Goal: Information Seeking & Learning: Learn about a topic

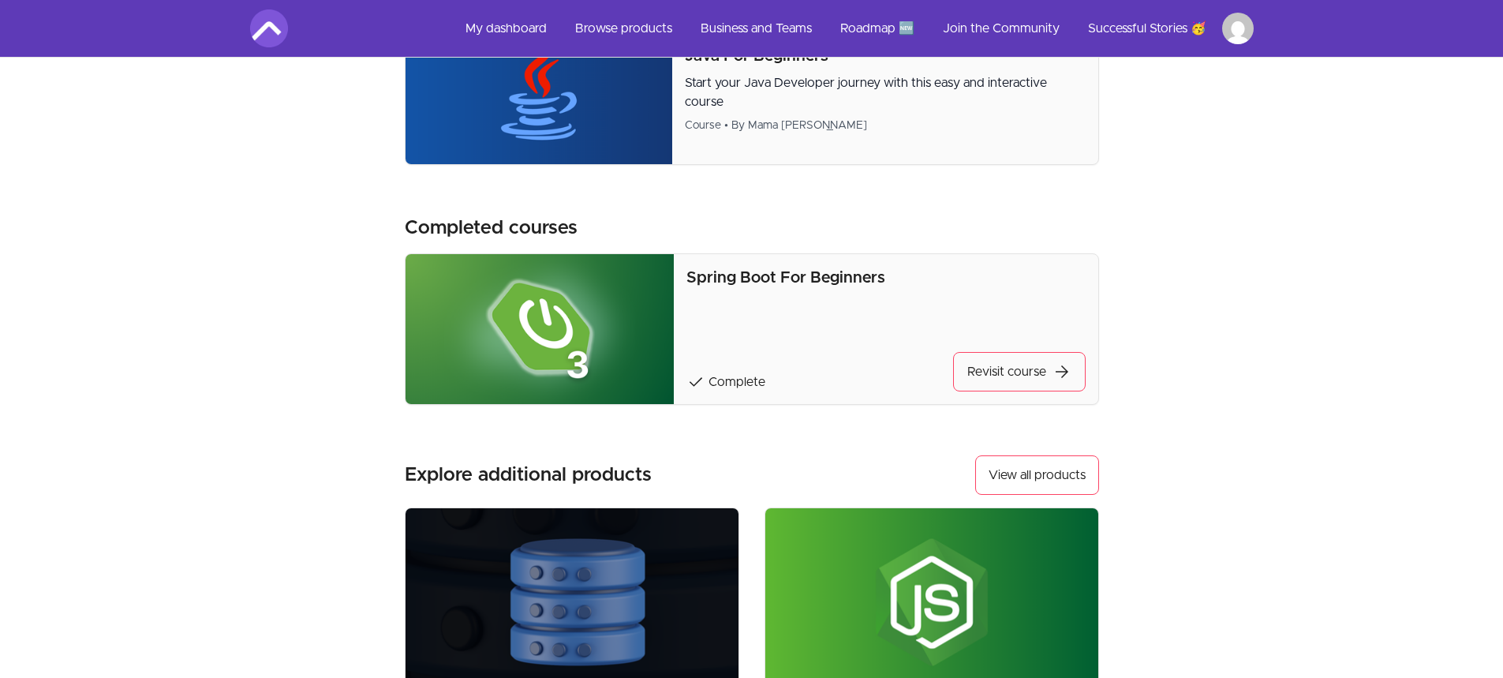
scroll to position [1016, 0]
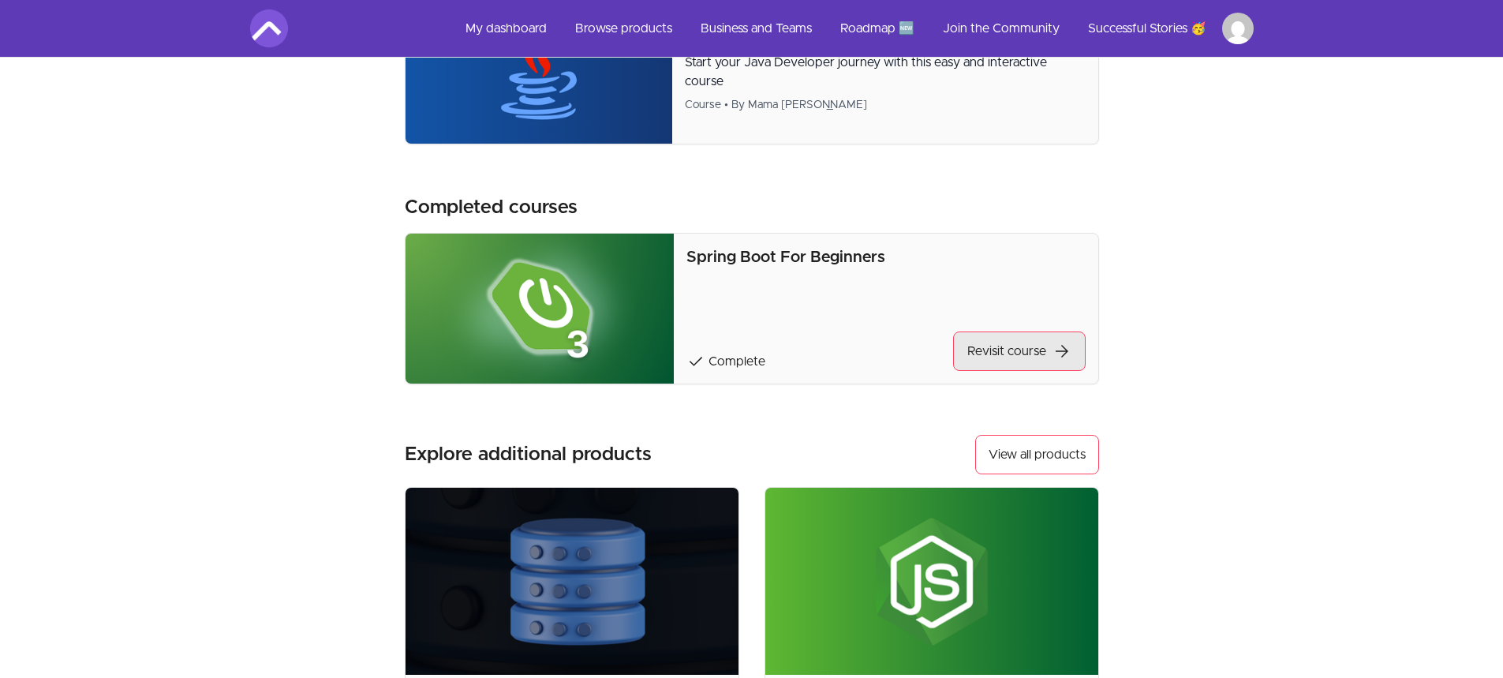
click at [995, 342] on link "Revisit course arrow_forward" at bounding box center [1019, 350] width 133 height 39
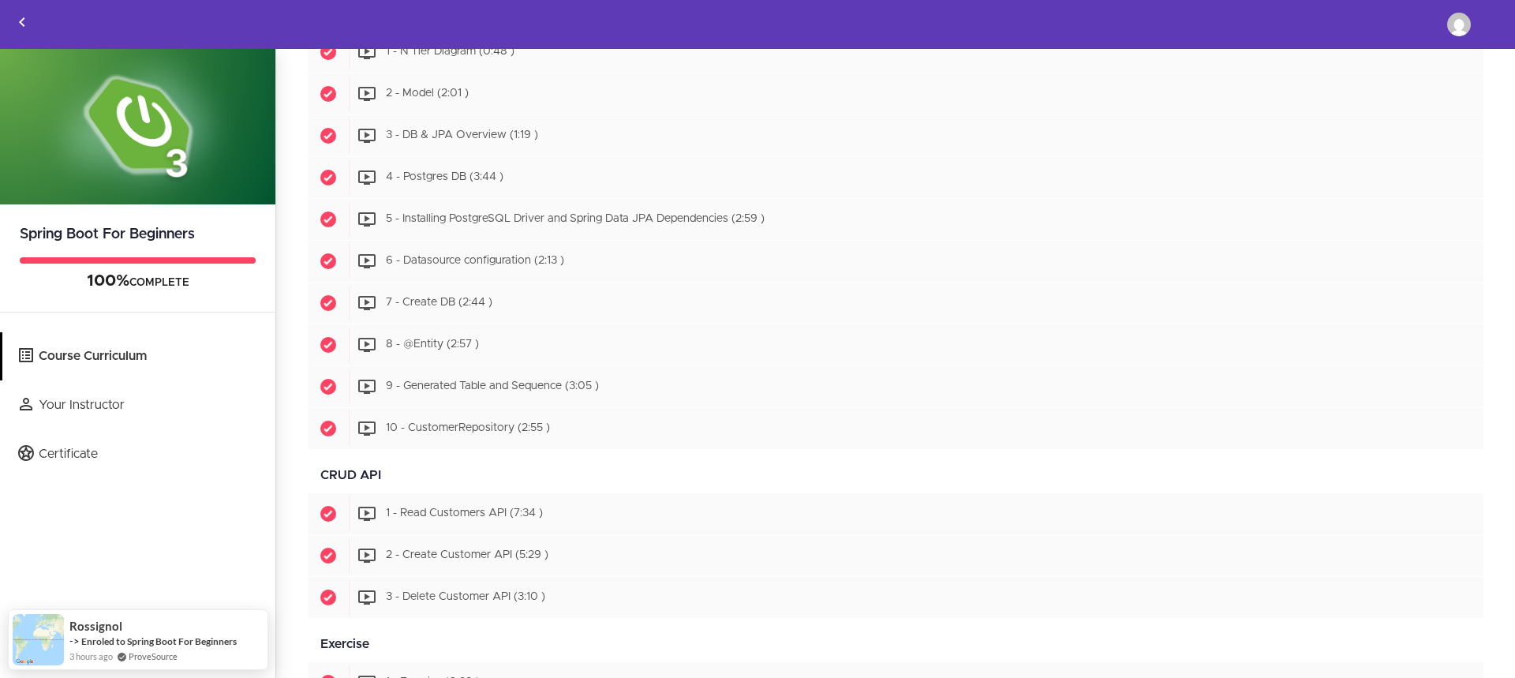
scroll to position [1030, 0]
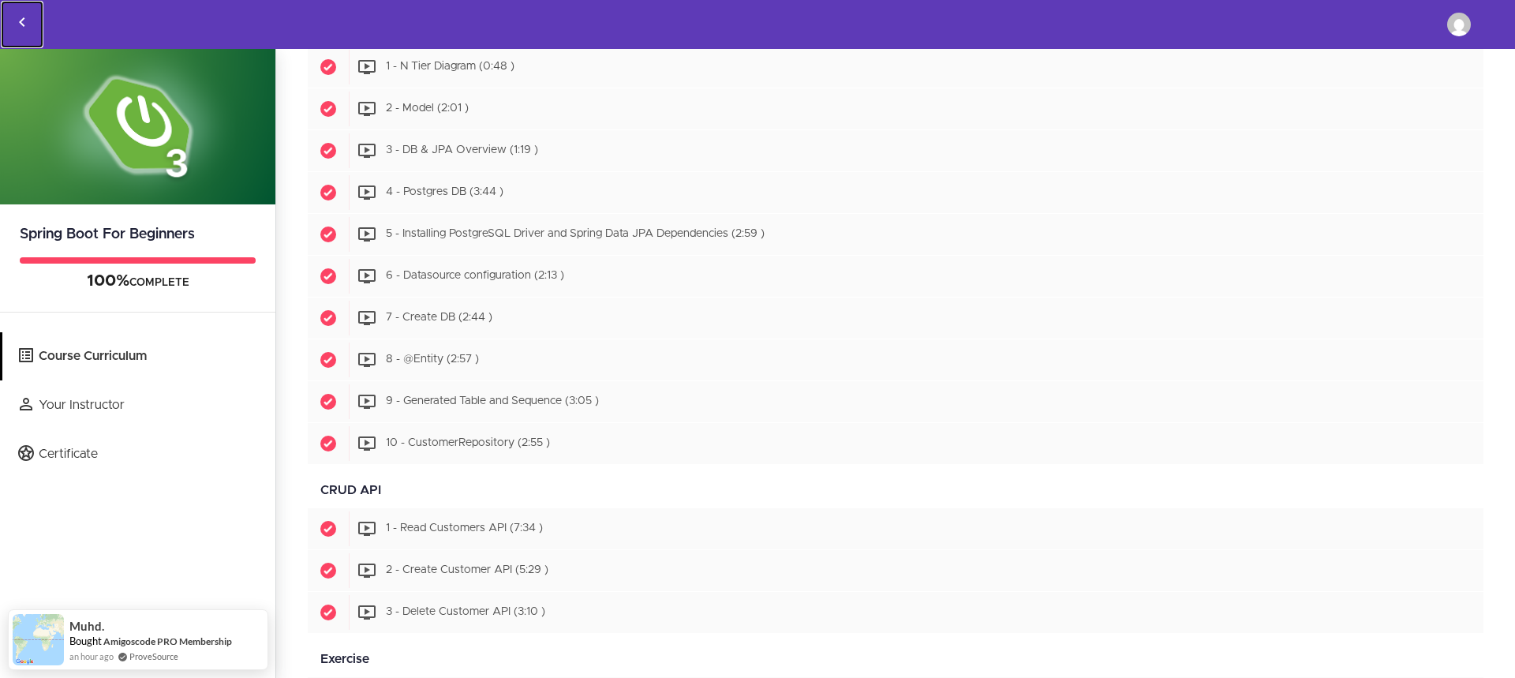
click at [24, 21] on icon "Back to courses" at bounding box center [22, 22] width 19 height 19
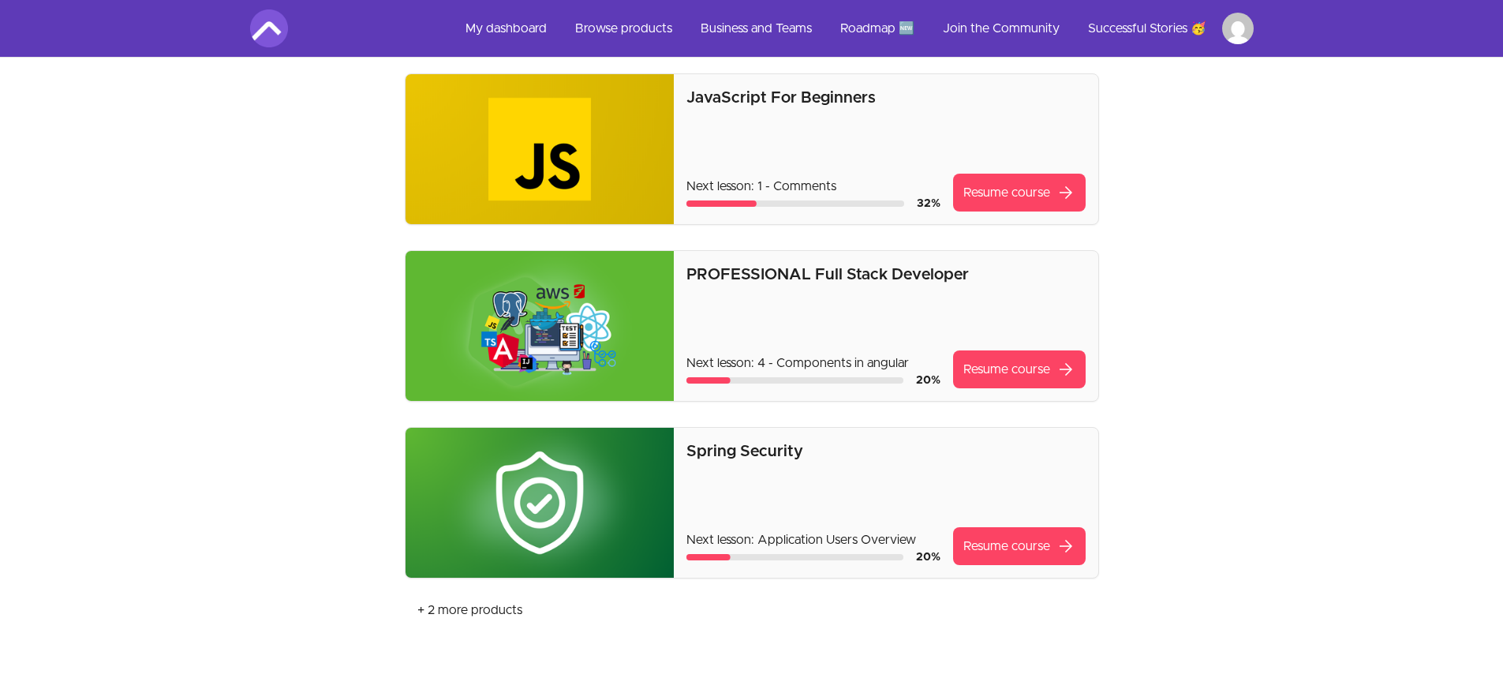
scroll to position [316, 0]
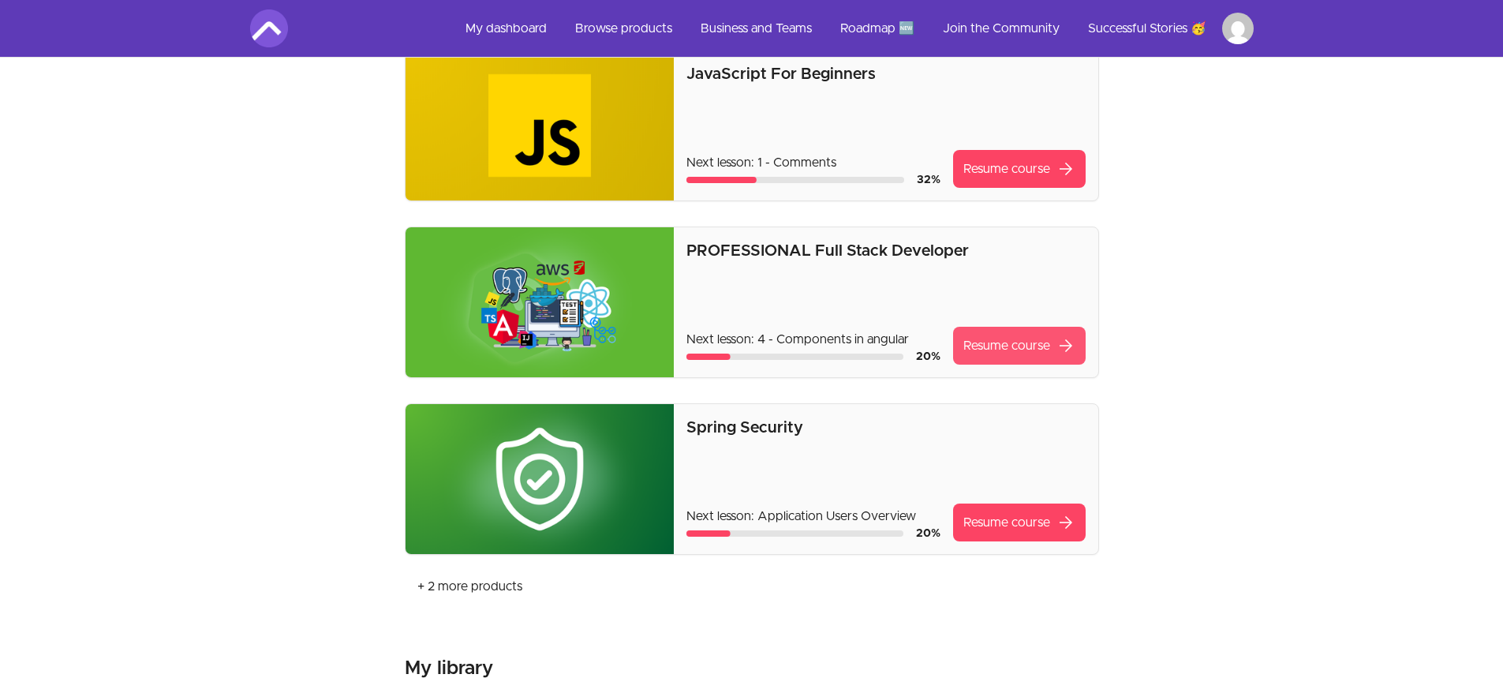
click at [994, 333] on link "Resume course arrow_forward" at bounding box center [1019, 346] width 133 height 38
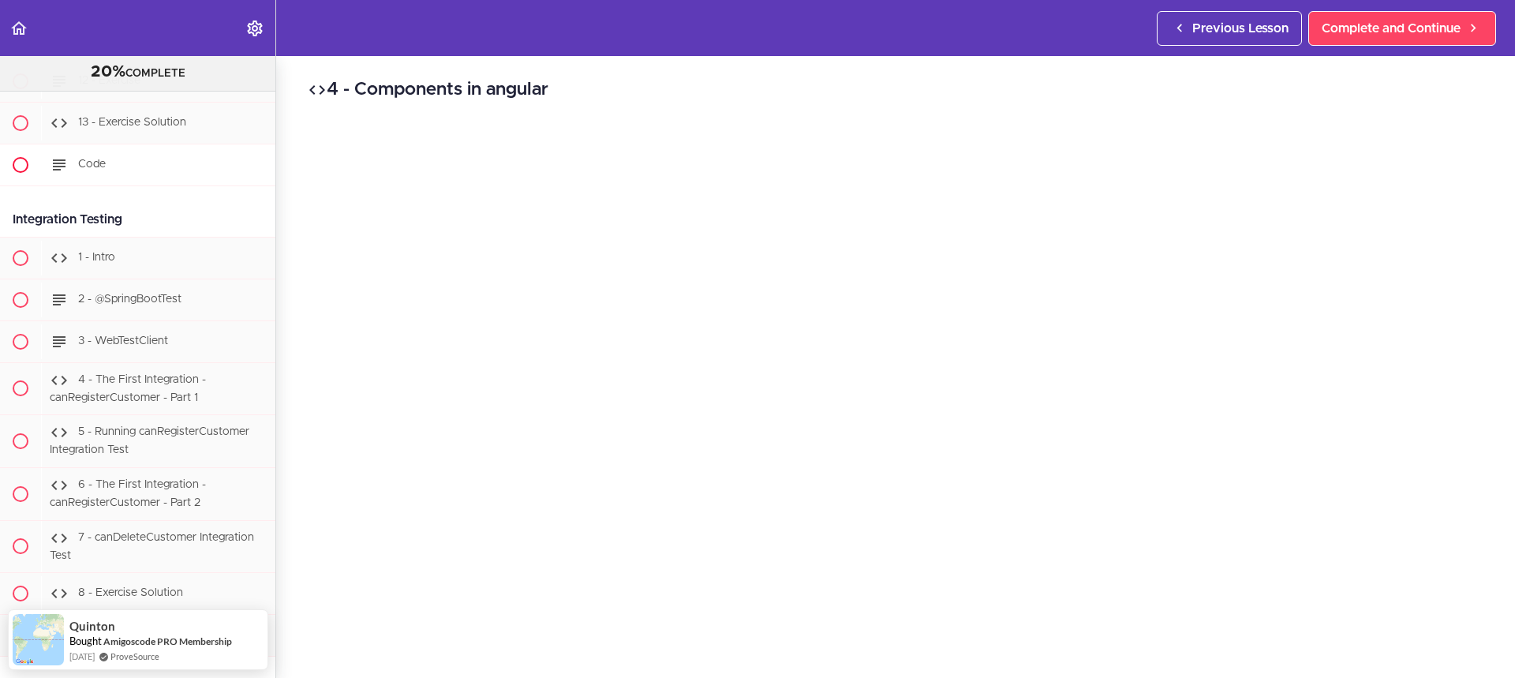
scroll to position [9349, 0]
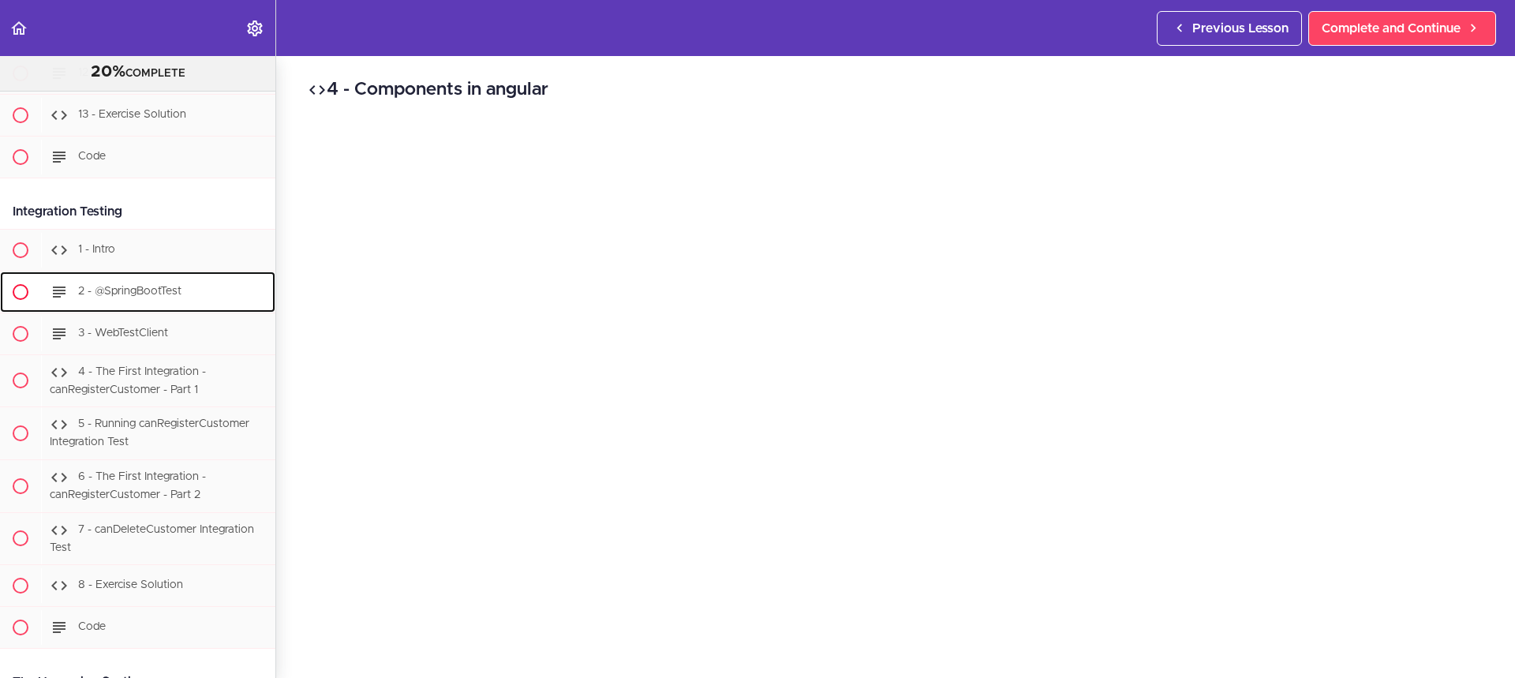
click at [167, 297] on span "2 - @SpringBootTest" at bounding box center [129, 291] width 103 height 11
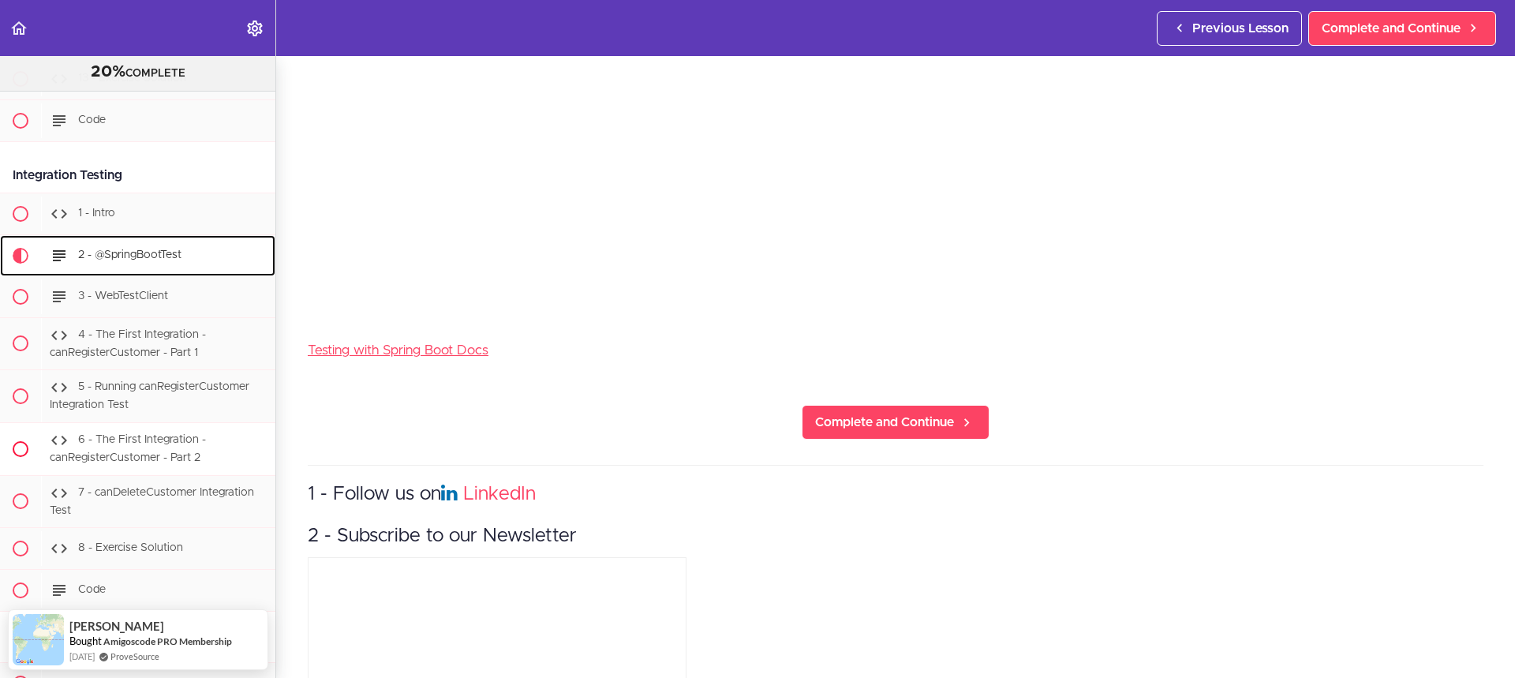
scroll to position [9369, 0]
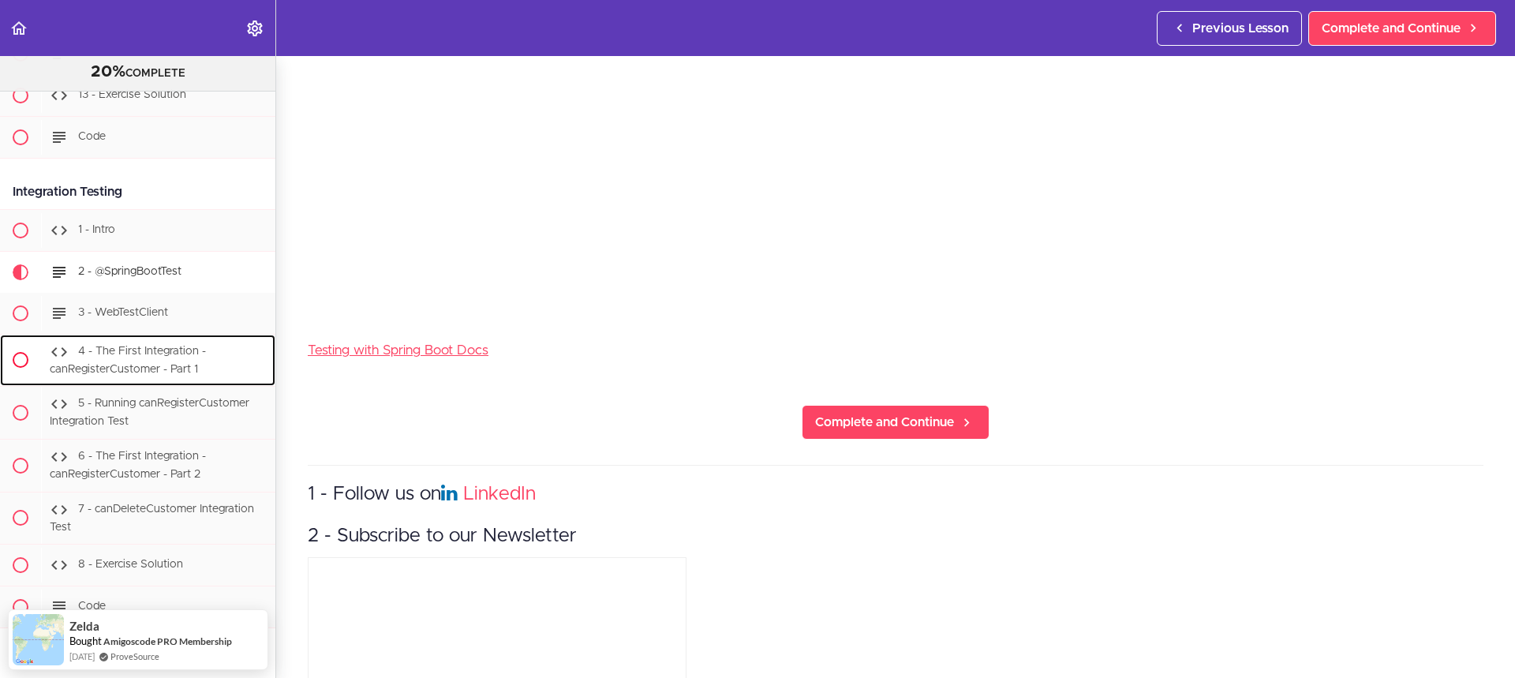
click at [183, 375] on span "4 - The First Integration - canRegisterCustomer - Part 1" at bounding box center [128, 359] width 156 height 29
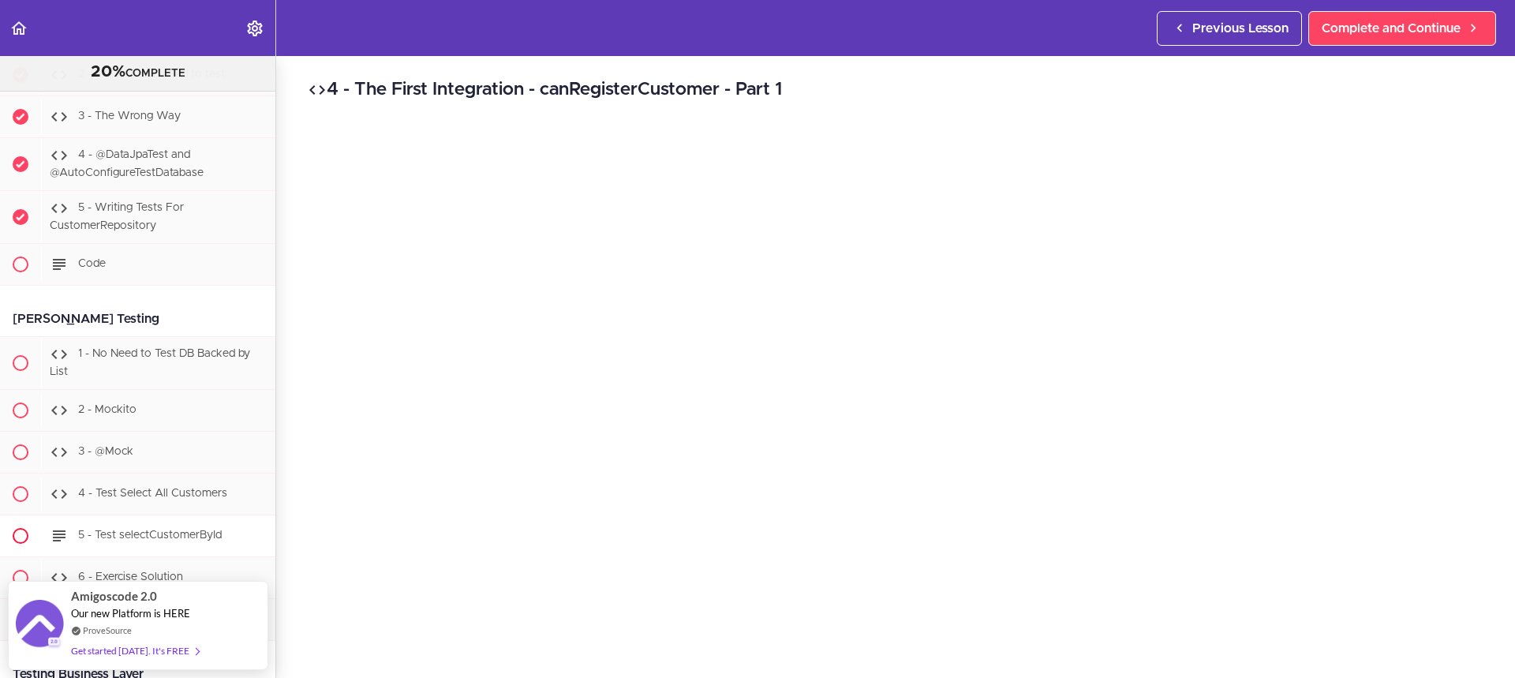
scroll to position [8190, 0]
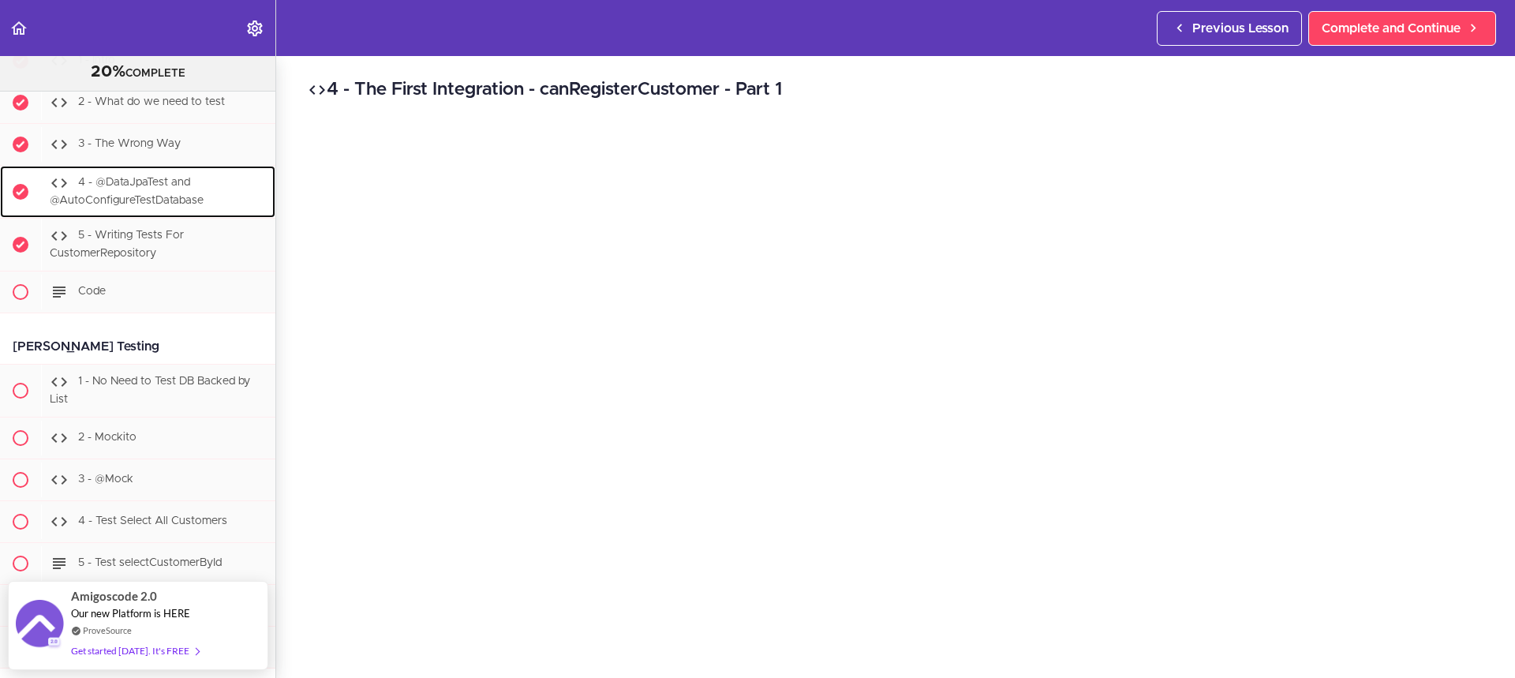
click at [132, 207] on span "4 - @DataJpaTest and @AutoConfigureTestDatabase" at bounding box center [127, 191] width 154 height 29
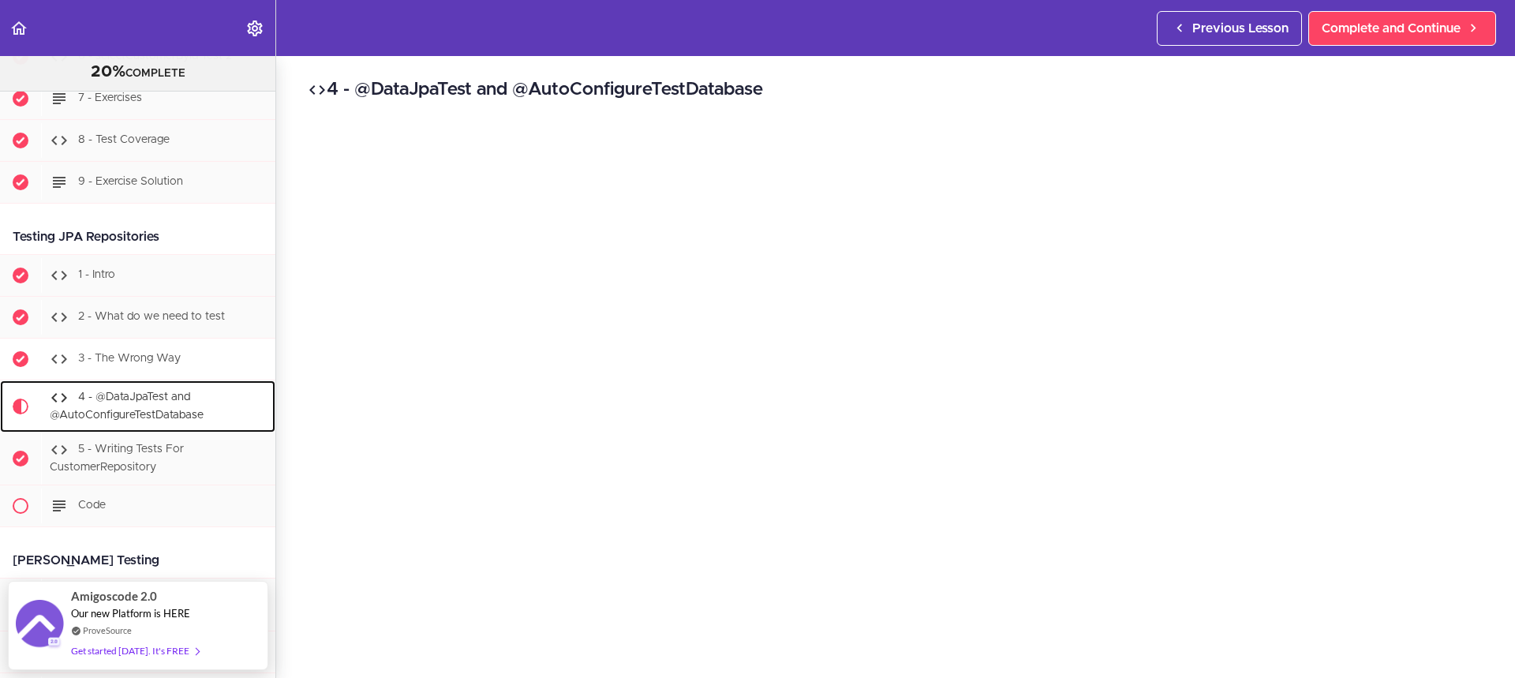
scroll to position [7947, 0]
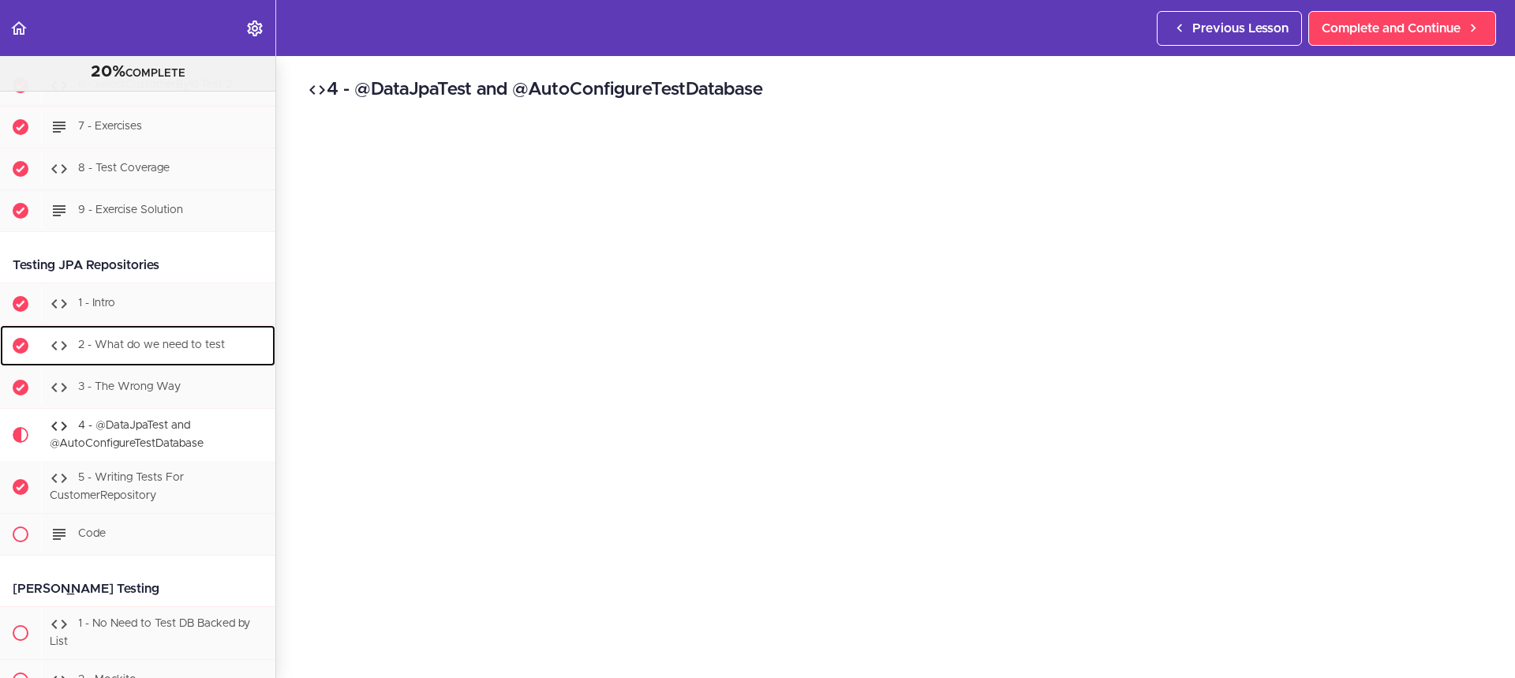
click at [110, 351] on span "2 - What do we need to test" at bounding box center [151, 345] width 147 height 11
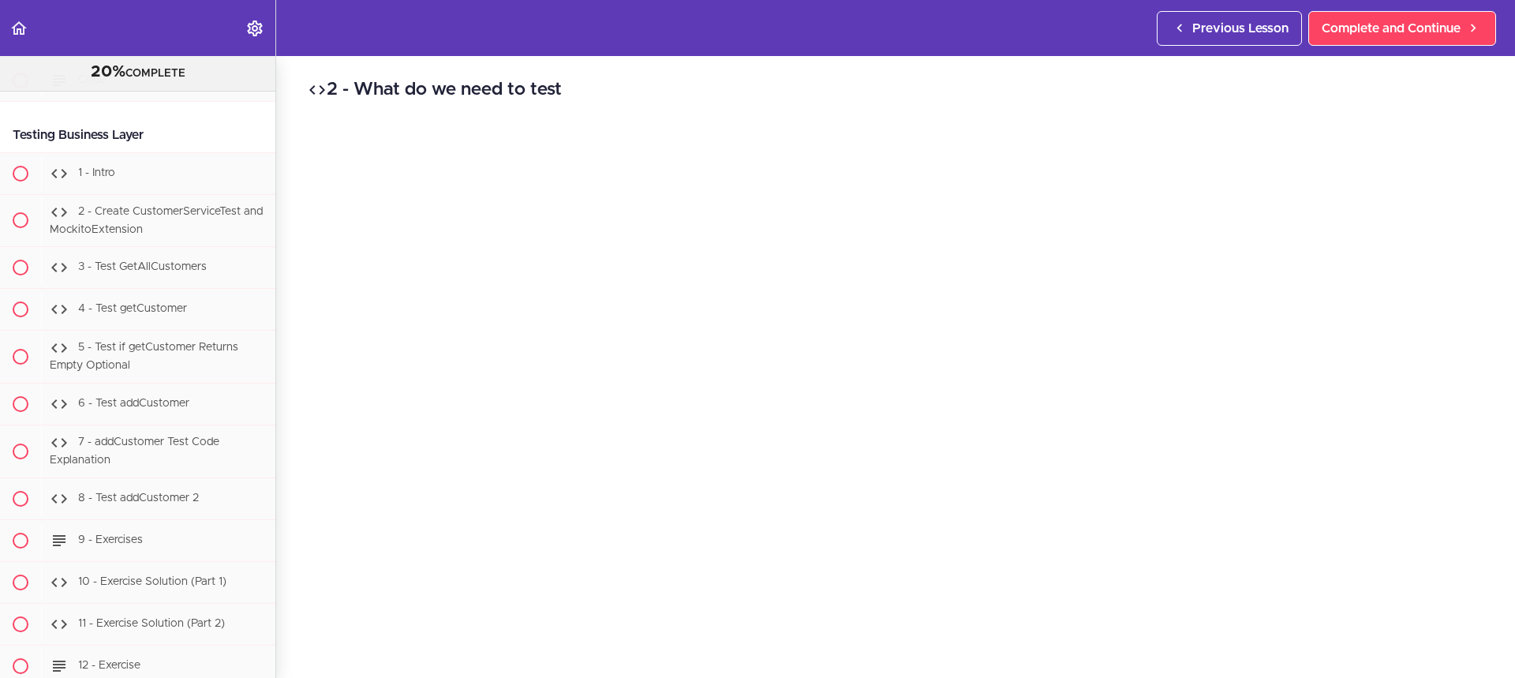
scroll to position [8731, 0]
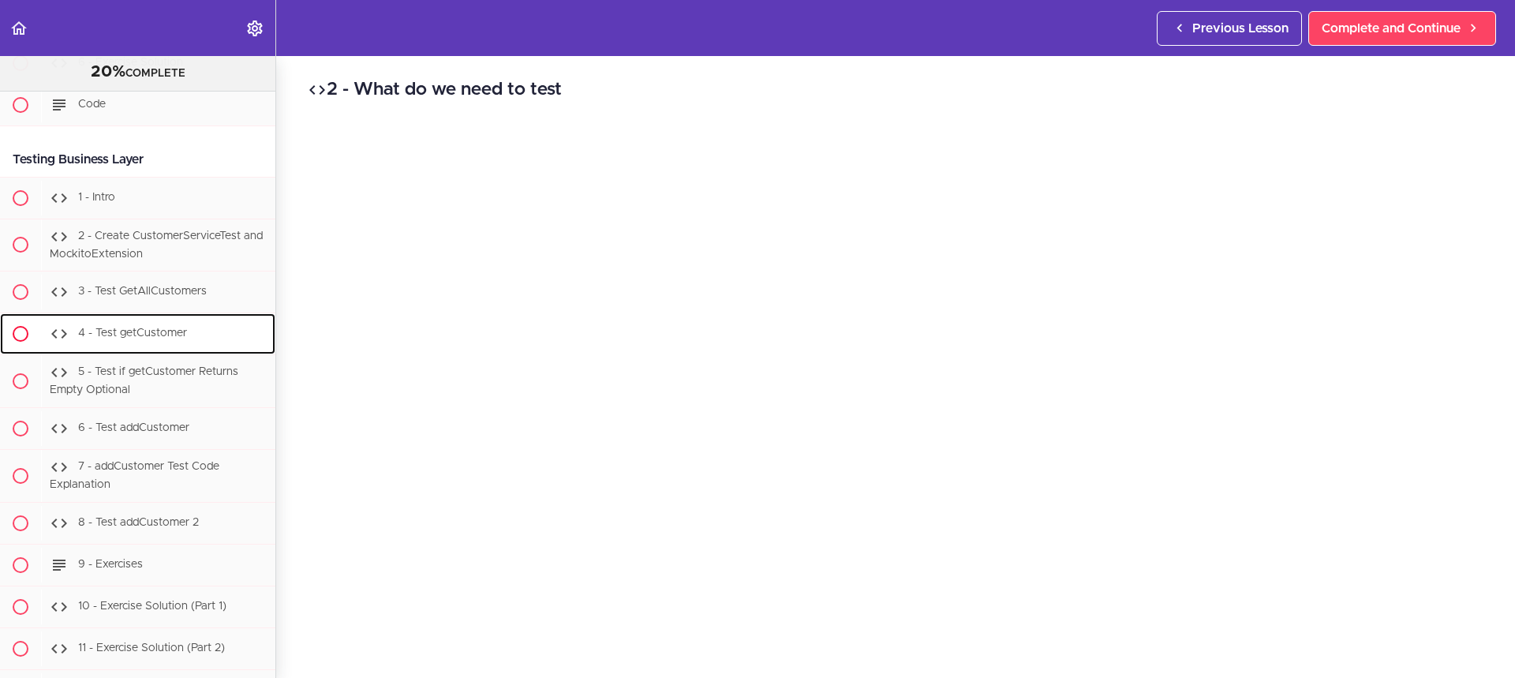
click at [164, 339] on span "4 - Test getCustomer" at bounding box center [132, 333] width 109 height 11
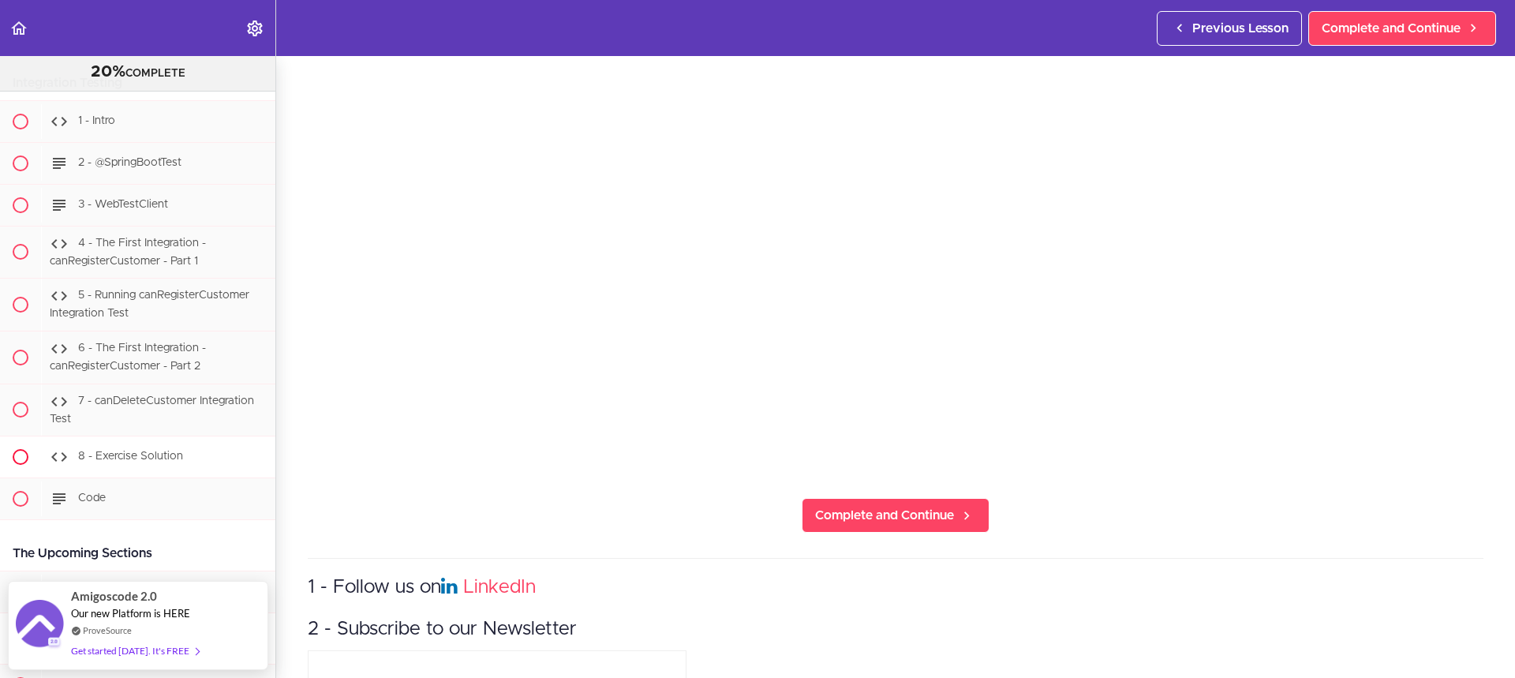
scroll to position [9504, 0]
